Goal: Task Accomplishment & Management: Manage account settings

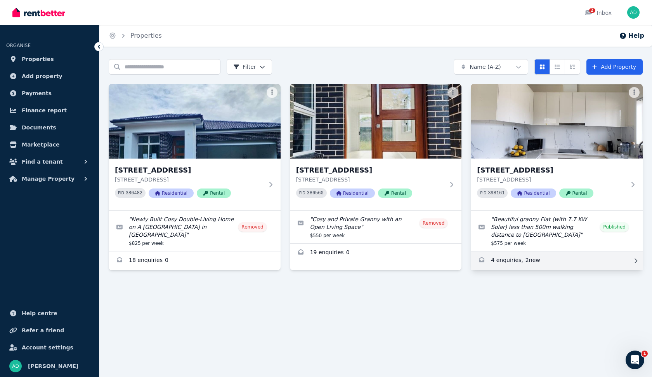
click at [548, 260] on link "Enquiries for 87a Lovegrove Dr, Quakers Hill" at bounding box center [557, 260] width 172 height 19
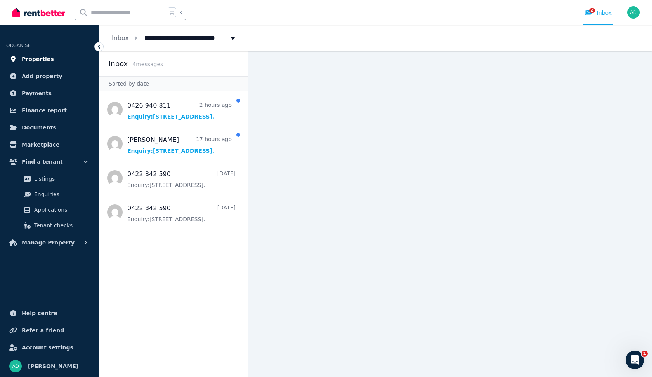
click at [42, 56] on span "Properties" at bounding box center [38, 58] width 32 height 9
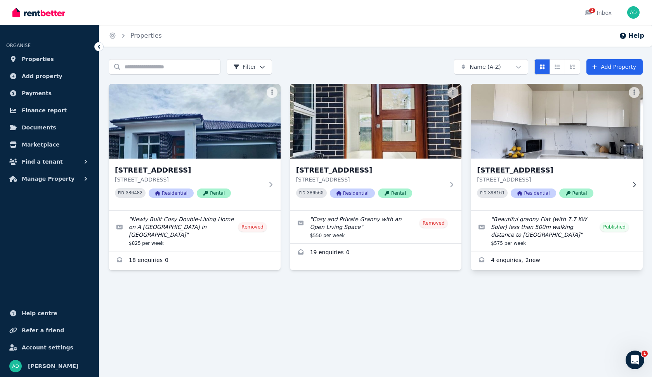
click at [596, 142] on img at bounding box center [557, 121] width 181 height 78
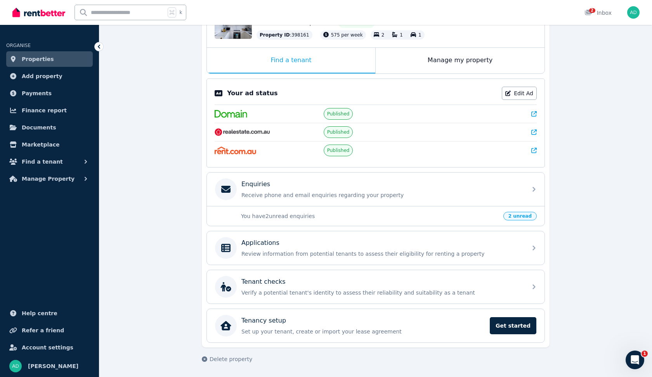
scroll to position [106, 0]
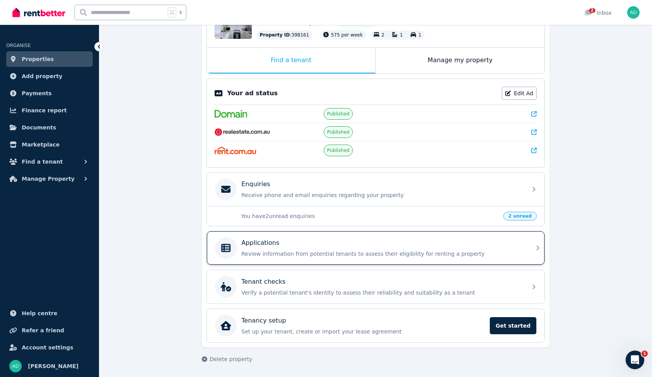
click at [410, 254] on p "Review information from potential tenants to assess their eligibility for renti…" at bounding box center [382, 254] width 281 height 8
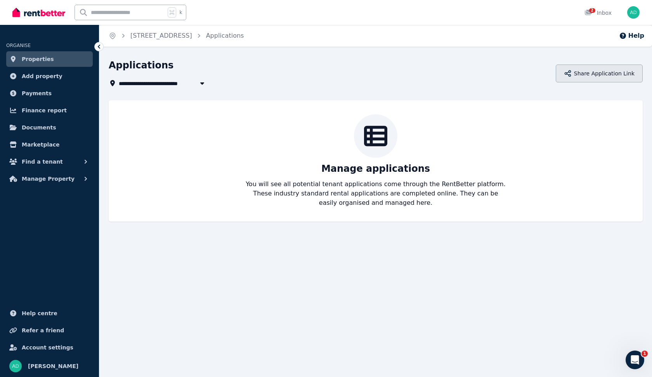
click at [607, 70] on button "Share Application Link" at bounding box center [599, 73] width 87 height 18
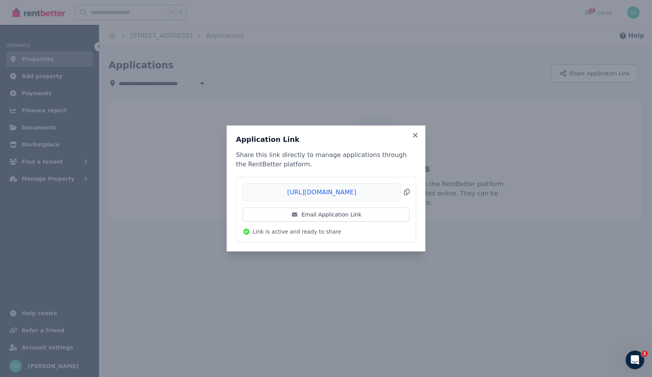
click at [407, 193] on span "Copied!" at bounding box center [326, 192] width 167 height 18
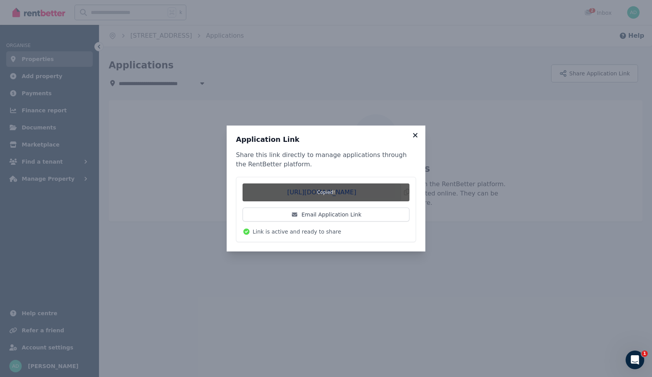
click at [414, 134] on icon at bounding box center [415, 135] width 4 height 4
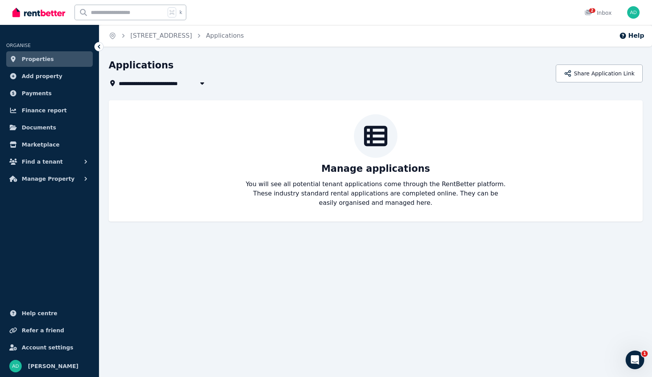
click at [99, 47] on icon at bounding box center [99, 47] width 8 height 8
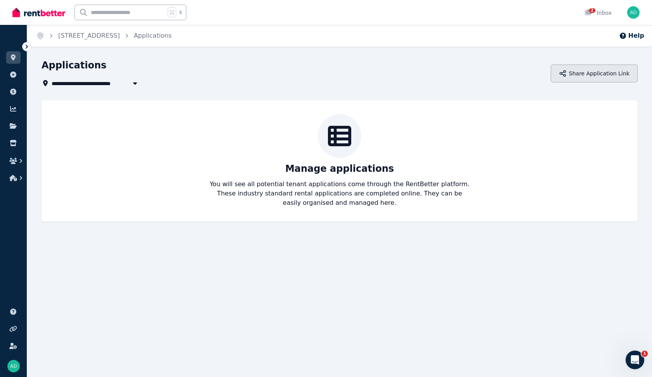
click at [609, 67] on button "Share Application Link" at bounding box center [594, 73] width 87 height 18
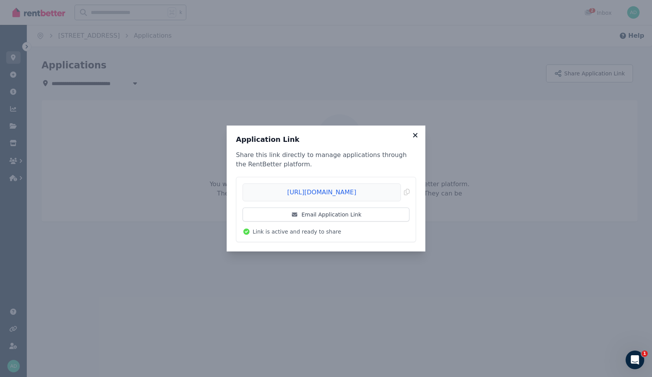
click at [416, 133] on icon at bounding box center [416, 135] width 8 height 7
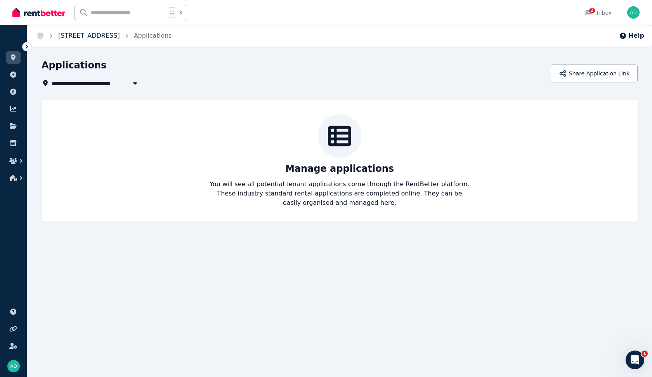
click at [83, 34] on link "[STREET_ADDRESS]" at bounding box center [89, 35] width 62 height 7
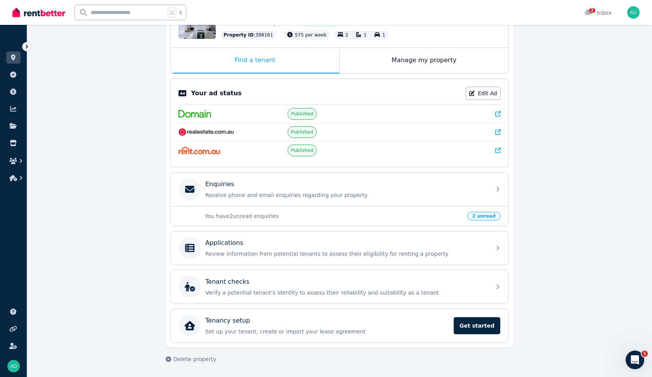
scroll to position [106, 0]
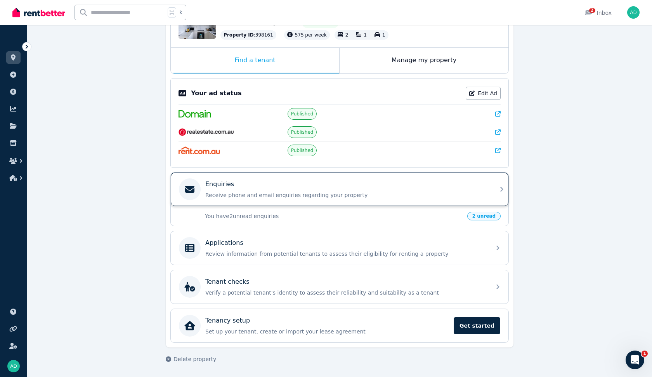
click at [253, 200] on div "Enquiries Receive phone and email enquiries regarding your property" at bounding box center [333, 189] width 308 height 22
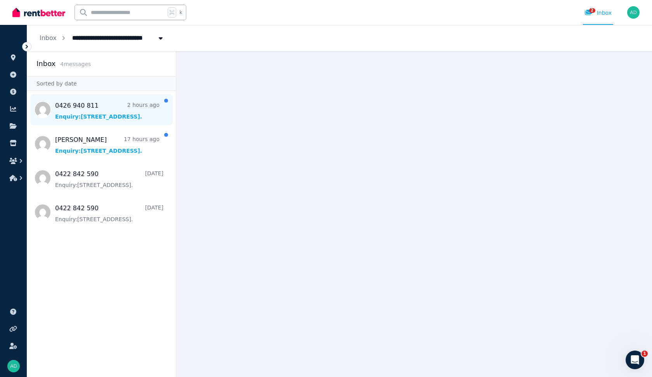
click at [111, 106] on span "Message list" at bounding box center [101, 109] width 149 height 31
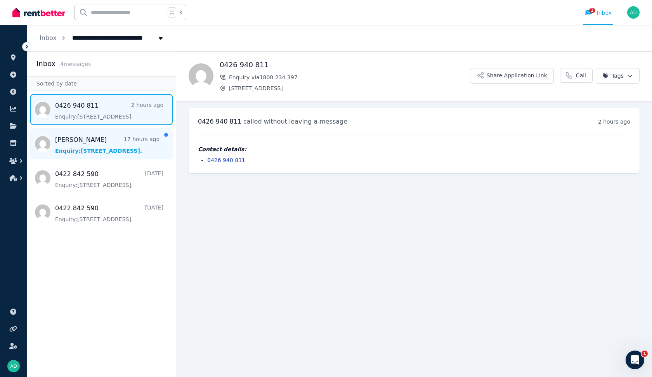
click at [107, 136] on span "Message list" at bounding box center [101, 143] width 149 height 31
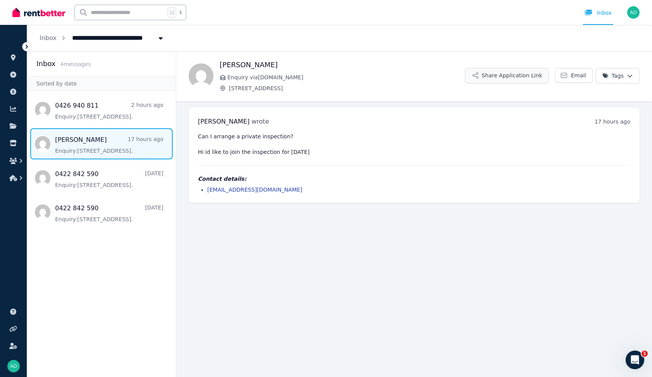
click at [519, 80] on button "Share Application Link" at bounding box center [507, 76] width 84 height 16
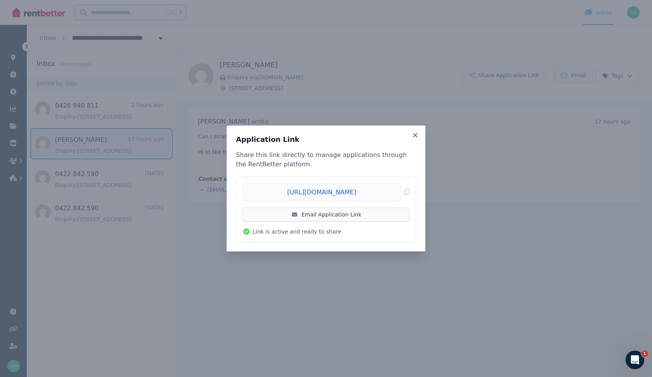
click at [375, 211] on link "Email Application Link" at bounding box center [326, 214] width 167 height 14
click at [405, 193] on span "Copied!" at bounding box center [326, 192] width 167 height 18
click at [415, 133] on icon at bounding box center [416, 135] width 8 height 7
